Goal: Information Seeking & Learning: Learn about a topic

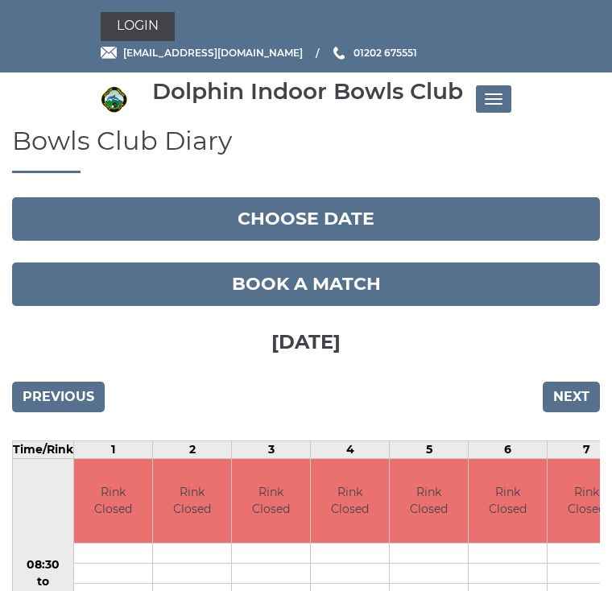
click at [587, 405] on input "Next" at bounding box center [571, 397] width 57 height 31
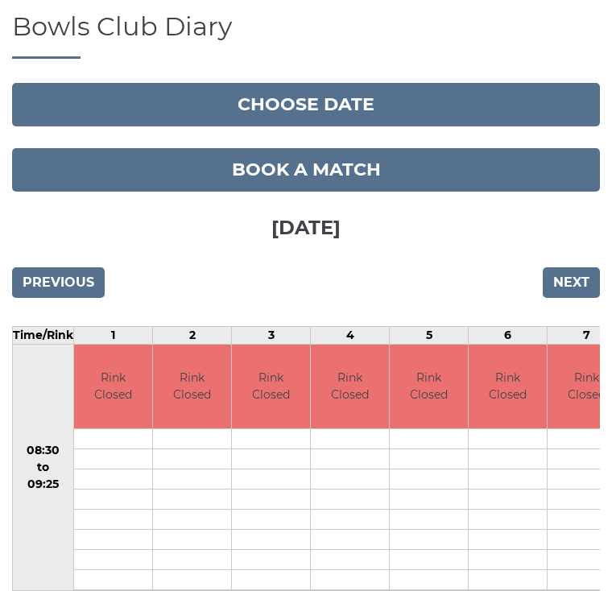
scroll to position [114, 0]
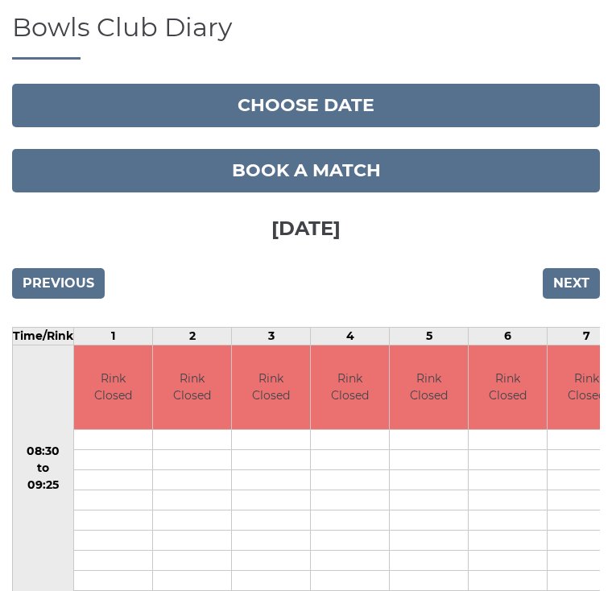
click at [357, 173] on link "Book a match" at bounding box center [306, 171] width 588 height 44
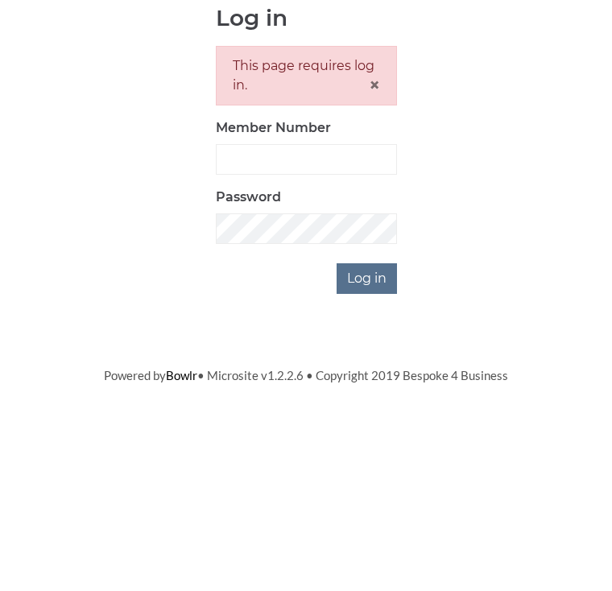
scroll to position [193, 0]
type input "2923"
click at [367, 457] on input "Log in" at bounding box center [367, 472] width 60 height 31
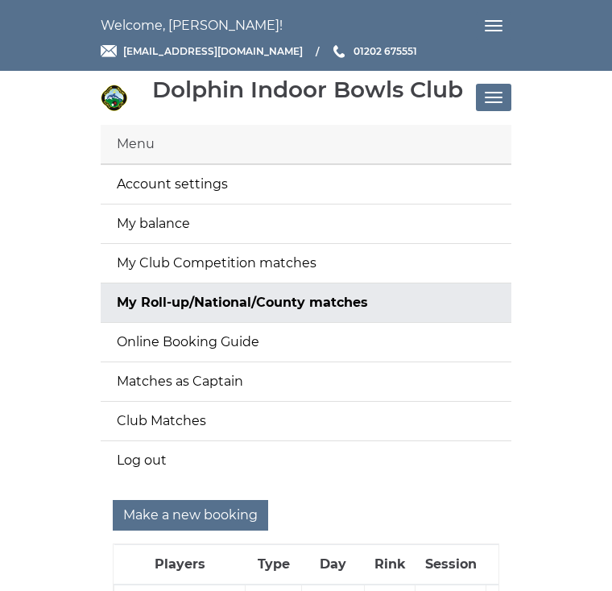
click at [500, 99] on button "Toggle navigation" at bounding box center [493, 97] width 35 height 27
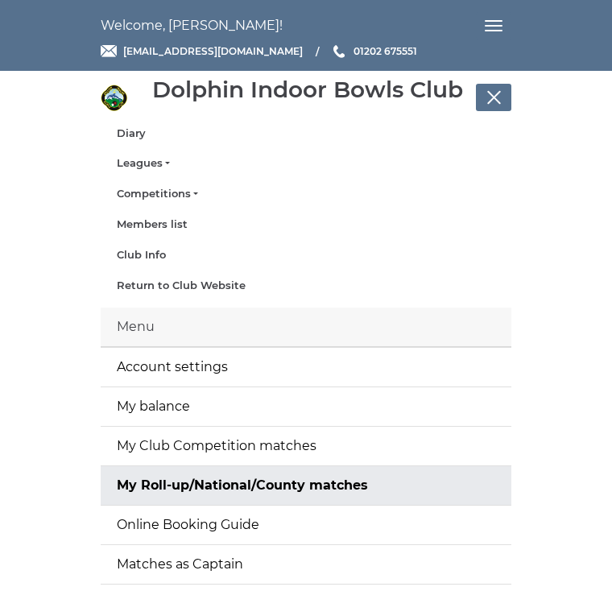
click at [156, 160] on link "Leagues" at bounding box center [306, 163] width 379 height 15
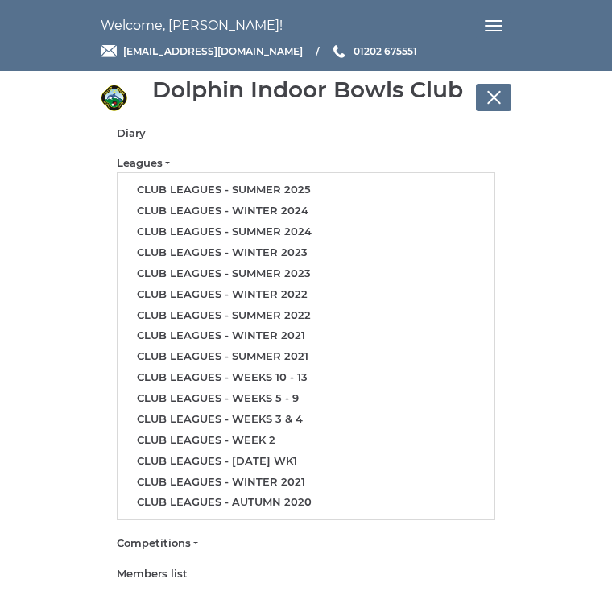
click at [301, 185] on link "Club leagues - Summer 2025" at bounding box center [306, 190] width 377 height 21
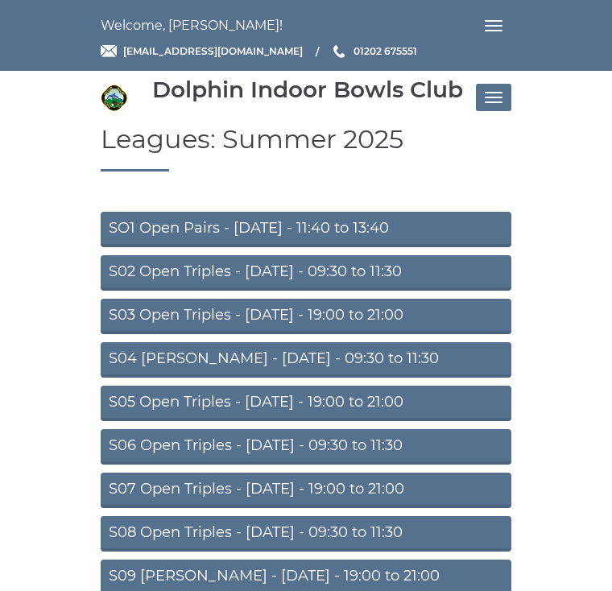
click at [374, 359] on link "S04 Aussie Pairs - Wednesday - 09:30 to 11:30" at bounding box center [306, 359] width 411 height 35
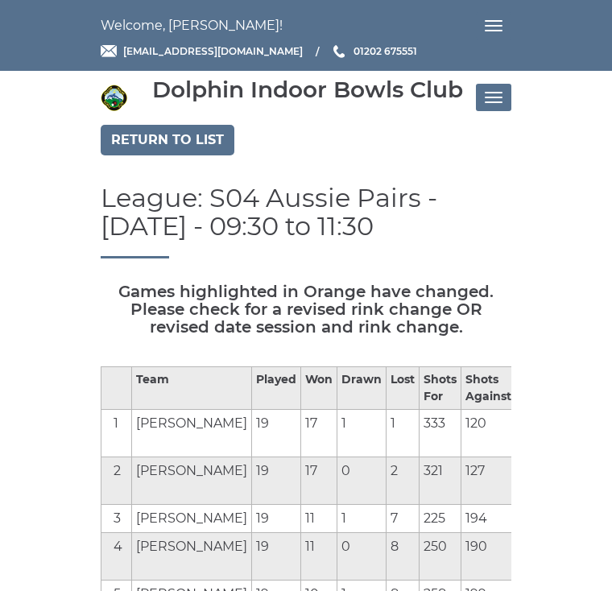
click at [201, 137] on link "Return to list" at bounding box center [168, 140] width 134 height 31
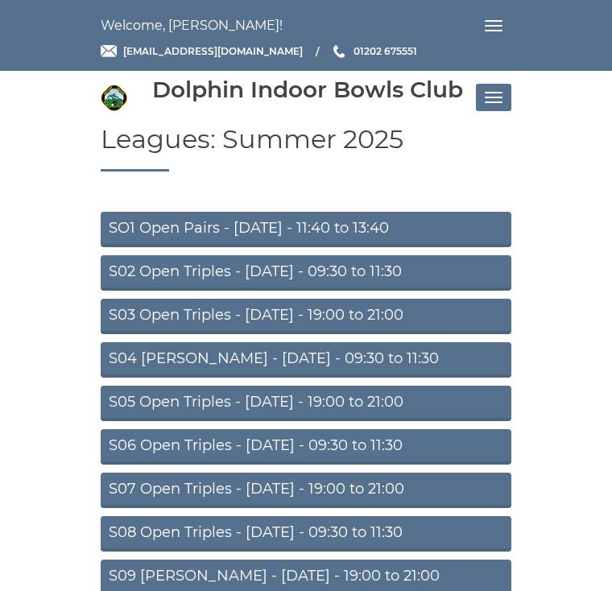
click at [389, 226] on link "SO1 Open Pairs - Monday - 11:40 to 13:40" at bounding box center [306, 229] width 411 height 35
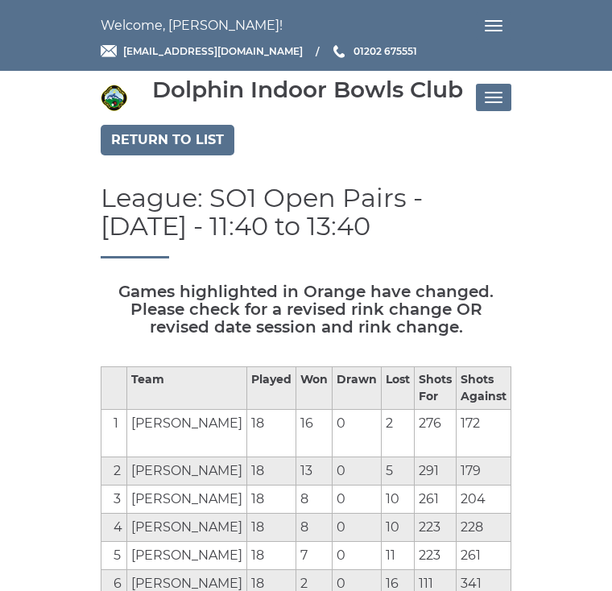
click at [210, 136] on link "Return to list" at bounding box center [168, 140] width 134 height 31
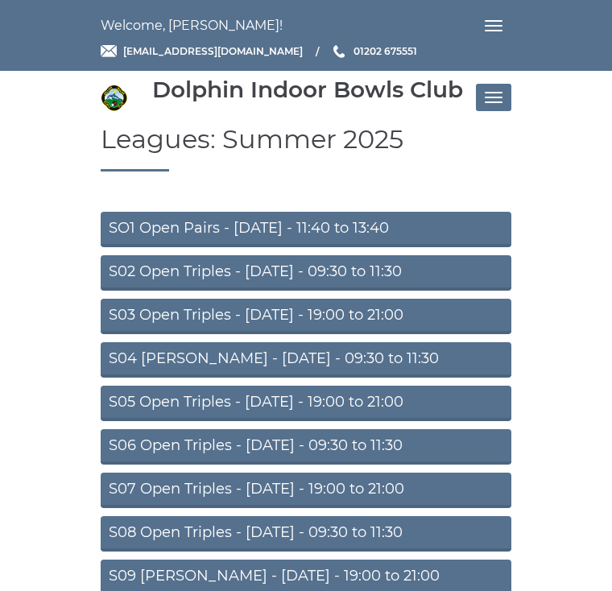
click at [374, 273] on link "S02 Open Triples - Tuesday - 09:30 to 11:30" at bounding box center [306, 272] width 411 height 35
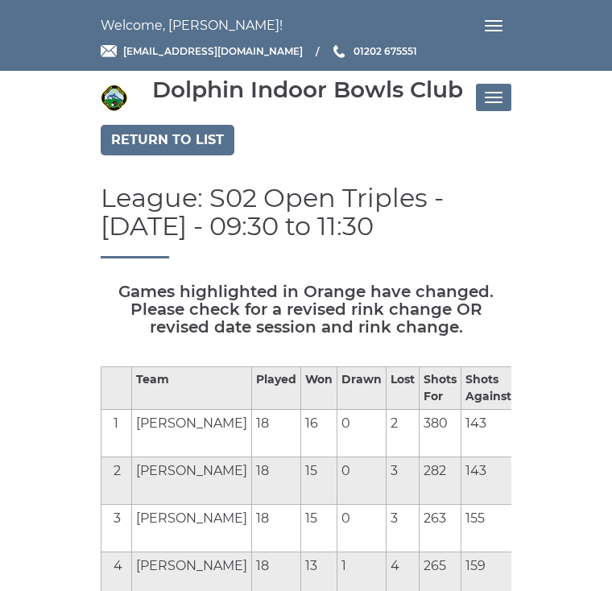
click at [218, 139] on link "Return to list" at bounding box center [168, 140] width 134 height 31
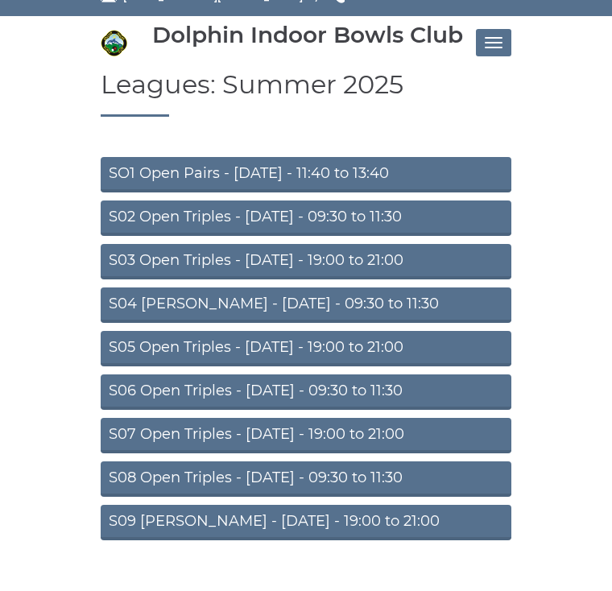
scroll to position [54, 0]
click at [347, 480] on link "S08 Open Triples - [DATE] - 09:30 to 11:30" at bounding box center [306, 479] width 411 height 35
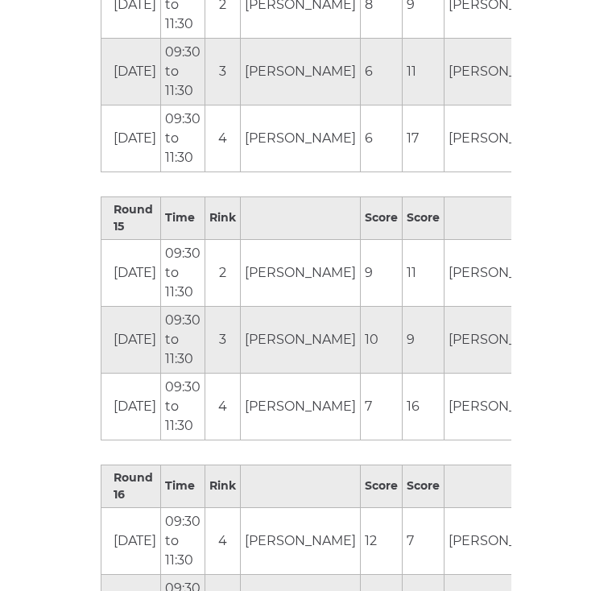
scroll to position [4356, 0]
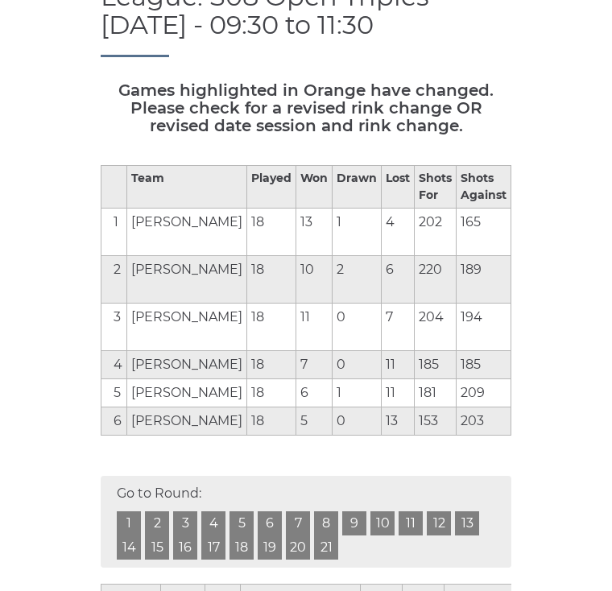
scroll to position [203, 0]
